Goal: Task Accomplishment & Management: Manage account settings

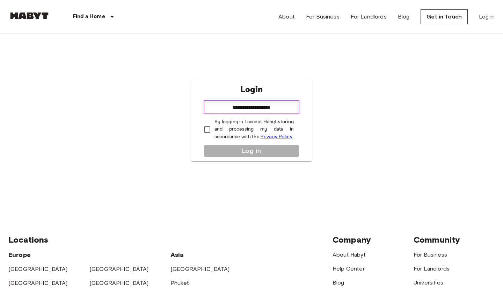
type input "**********"
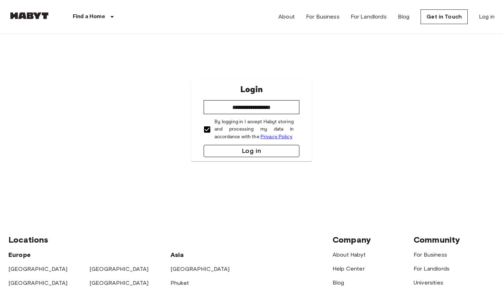
click at [236, 149] on button "Log in" at bounding box center [252, 151] width 96 height 12
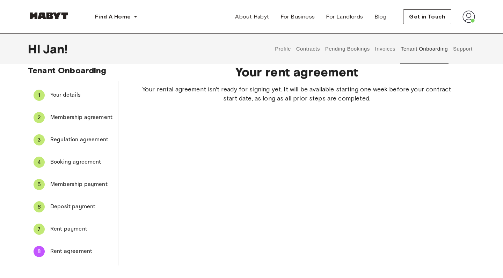
scroll to position [5, 0]
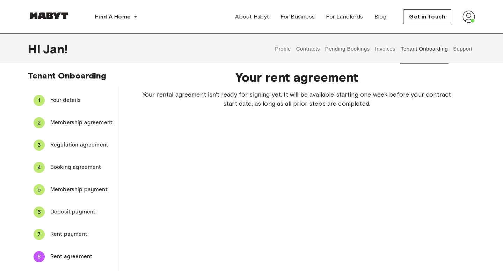
click at [308, 50] on button "Contracts" at bounding box center [307, 49] width 25 height 31
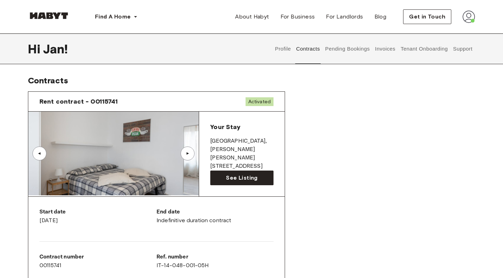
click at [94, 144] on img at bounding box center [113, 154] width 170 height 84
click at [91, 99] on span "Rent contract - 00115741" at bounding box center [78, 101] width 79 height 8
click at [230, 177] on span "See Listing" at bounding box center [241, 178] width 31 height 8
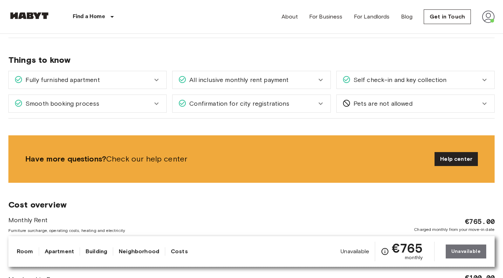
scroll to position [547, 0]
click at [155, 79] on icon at bounding box center [156, 80] width 8 height 8
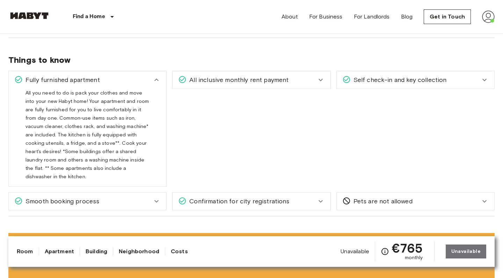
click at [155, 79] on icon at bounding box center [156, 80] width 8 height 8
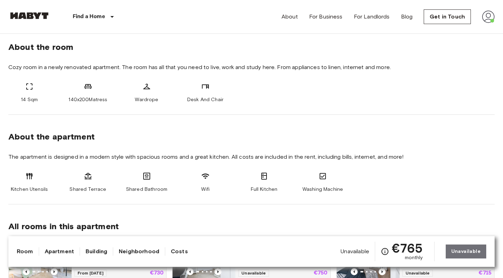
scroll to position [249, 0]
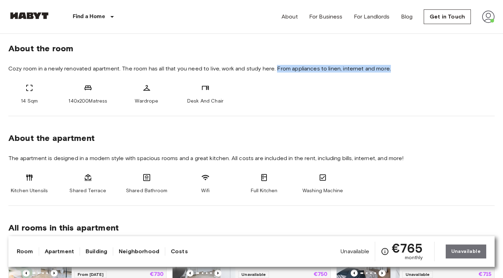
drag, startPoint x: 276, startPoint y: 68, endPoint x: 381, endPoint y: 73, distance: 104.9
click at [381, 73] on div "About the room Cozy room in a newly renovated apartment. The room has all that …" at bounding box center [251, 72] width 486 height 90
click at [299, 69] on span "Cozy room in a newly renovated apartment. The room has all that you need to liv…" at bounding box center [251, 69] width 486 height 8
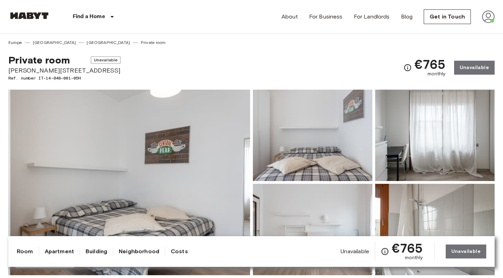
scroll to position [0, 0]
click at [433, 19] on link "Get in Touch" at bounding box center [447, 16] width 47 height 15
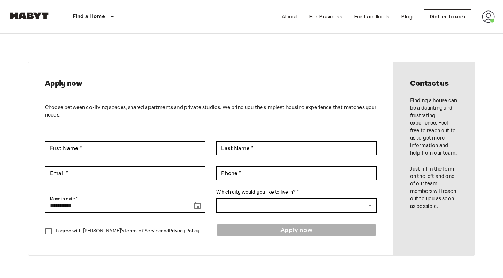
click at [489, 21] on img at bounding box center [488, 16] width 13 height 13
click at [458, 26] on li "Profile" at bounding box center [462, 29] width 70 height 13
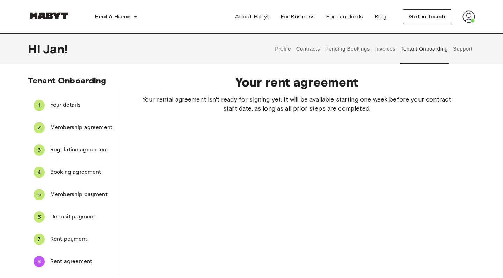
click at [457, 49] on button "Support" at bounding box center [462, 49] width 21 height 31
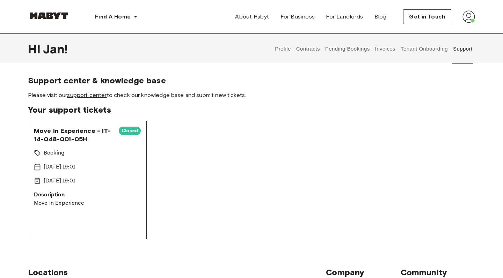
click at [102, 93] on link "support center" at bounding box center [86, 95] width 39 height 7
click at [318, 50] on button "Contracts" at bounding box center [307, 49] width 25 height 31
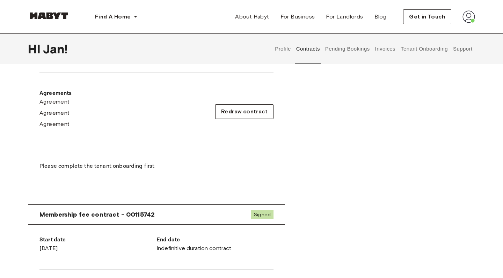
scroll to position [214, 0]
click at [53, 103] on span "Agreement" at bounding box center [54, 102] width 30 height 8
click at [61, 112] on span "Agreement" at bounding box center [54, 114] width 30 height 8
click at [58, 125] on span "Agreement" at bounding box center [54, 125] width 30 height 8
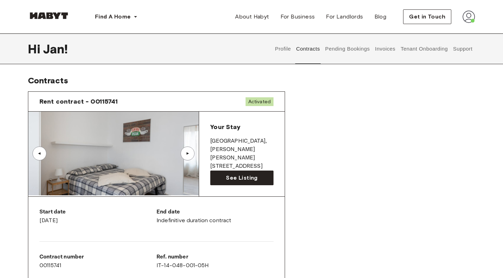
scroll to position [0, 0]
click at [349, 51] on button "Pending Bookings" at bounding box center [347, 49] width 46 height 31
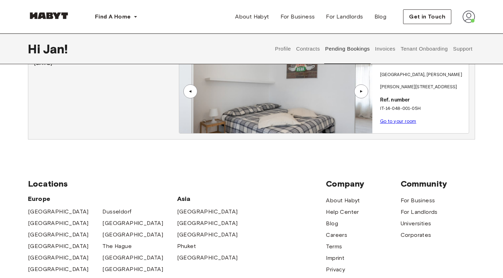
scroll to position [90, 0]
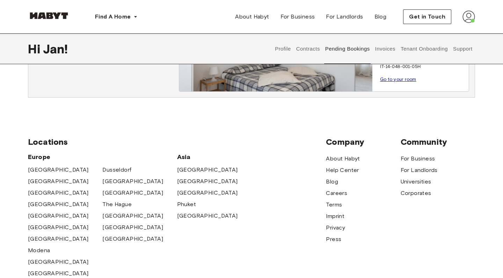
click at [411, 80] on link "Go to your room" at bounding box center [398, 79] width 36 height 5
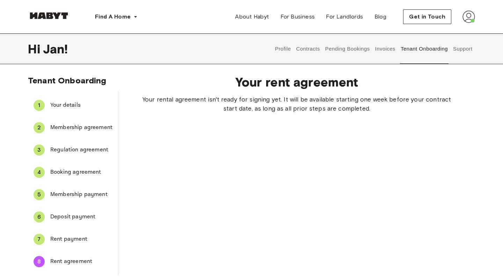
click at [464, 49] on button "Support" at bounding box center [462, 49] width 21 height 31
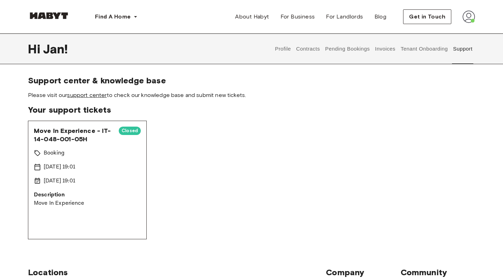
click at [93, 92] on link "support center" at bounding box center [86, 95] width 39 height 7
